Goal: Task Accomplishment & Management: Complete application form

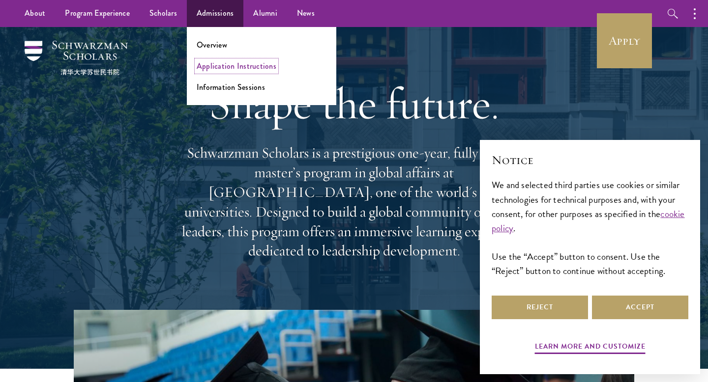
click at [233, 71] on link "Application Instructions" at bounding box center [237, 65] width 80 height 11
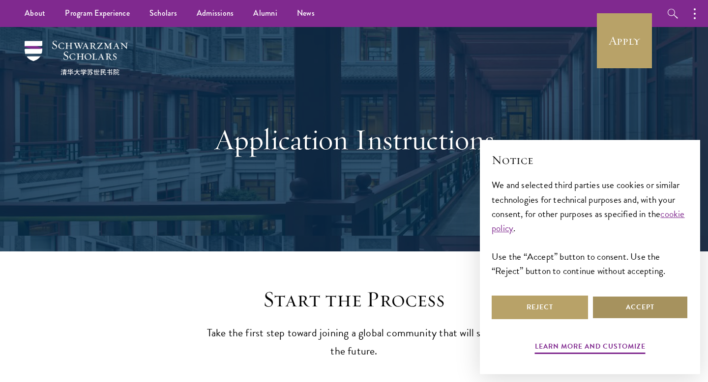
click at [673, 313] on button "Accept" at bounding box center [640, 308] width 96 height 24
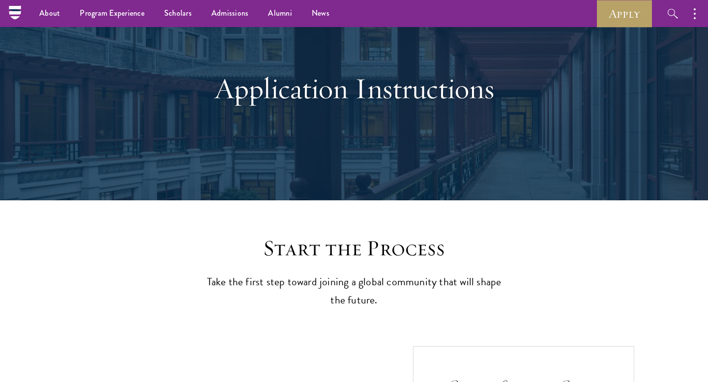
scroll to position [25, 0]
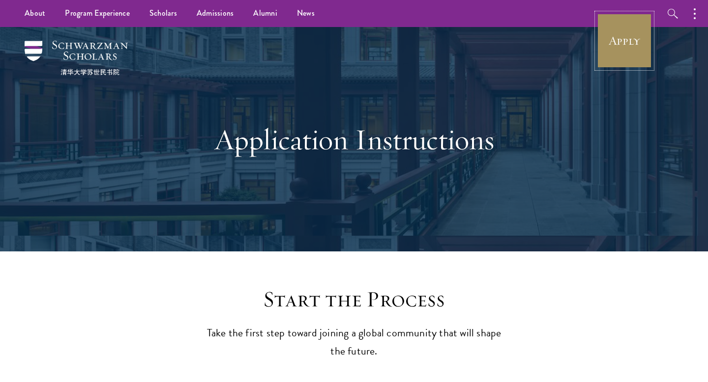
click at [647, 31] on link "Apply" at bounding box center [624, 40] width 55 height 55
